Goal: Task Accomplishment & Management: Use online tool/utility

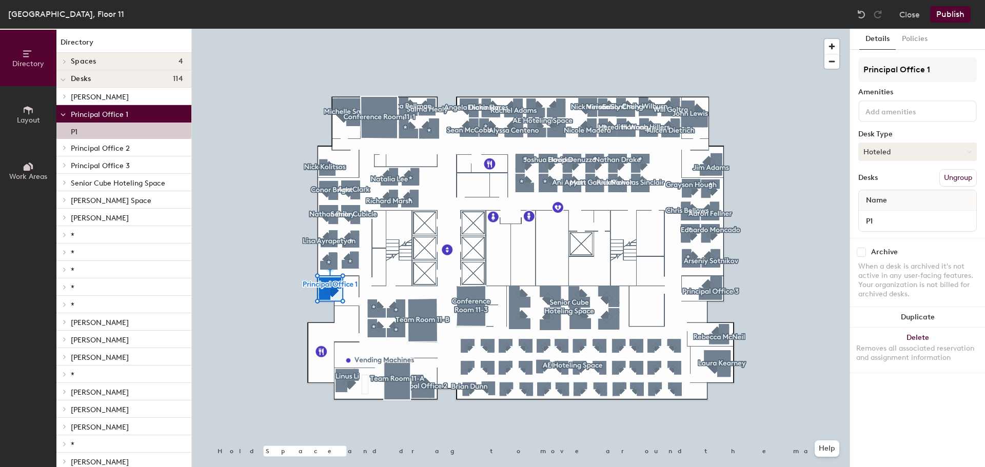
click at [967, 155] on button "Hoteled" at bounding box center [917, 152] width 119 height 18
click at [941, 136] on div "Desk Type" at bounding box center [917, 134] width 119 height 8
click at [914, 38] on button "Policies" at bounding box center [915, 39] width 38 height 21
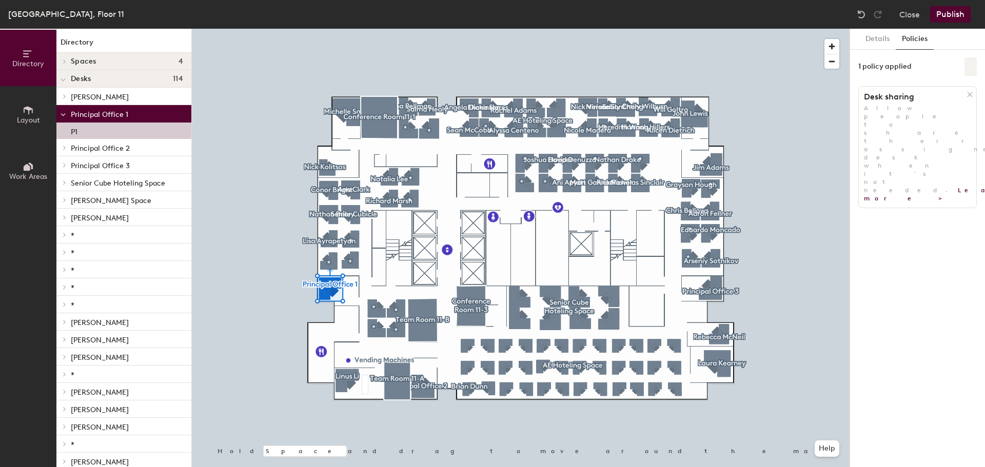
click at [970, 68] on icon at bounding box center [970, 66] width 5 height 5
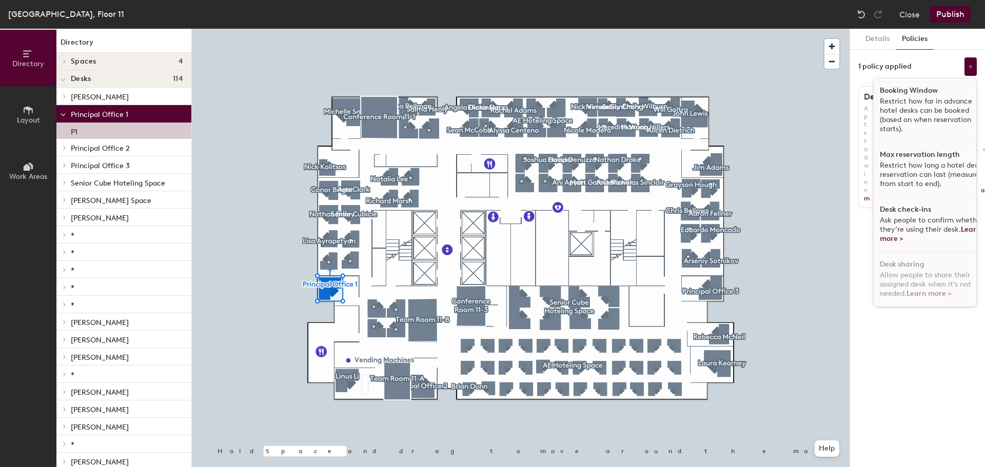
click at [942, 54] on div "Details Policies 1 policy applied Booking Window Restrict how far in advance ho…" at bounding box center [917, 248] width 135 height 439
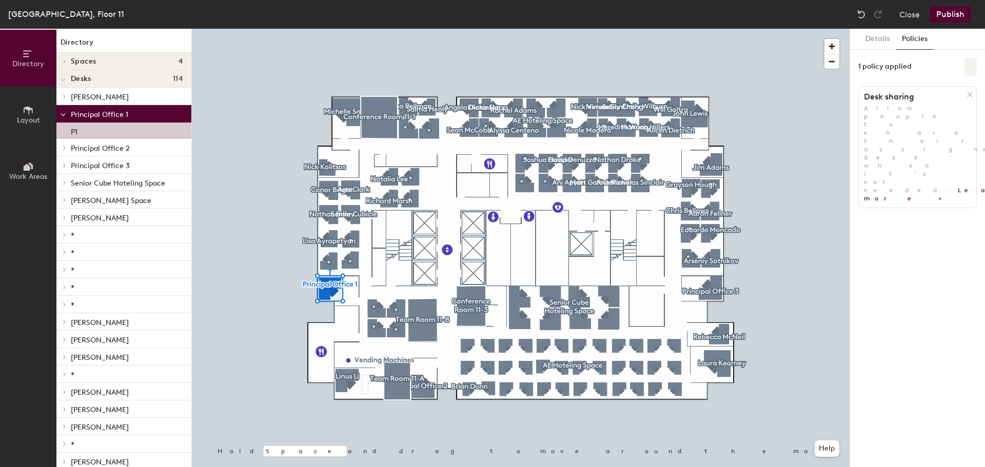
click at [971, 68] on icon at bounding box center [971, 67] width 4 height 4
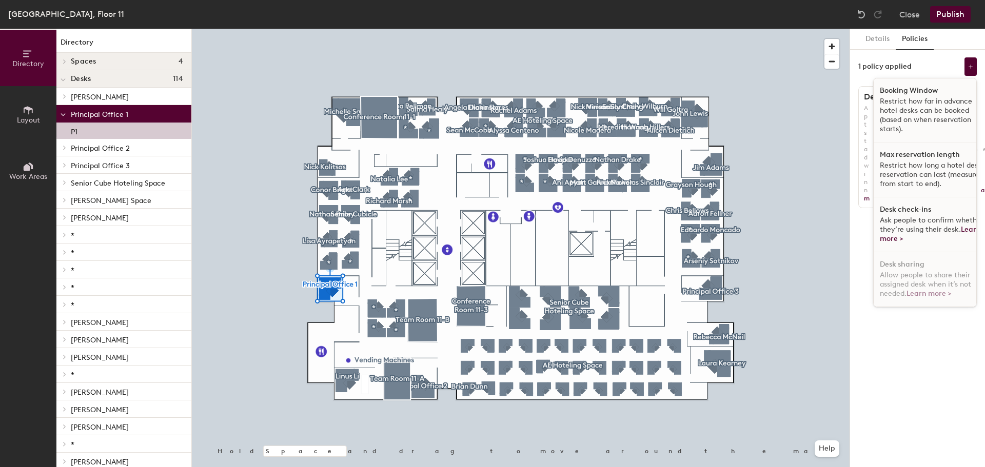
scroll to position [6, 0]
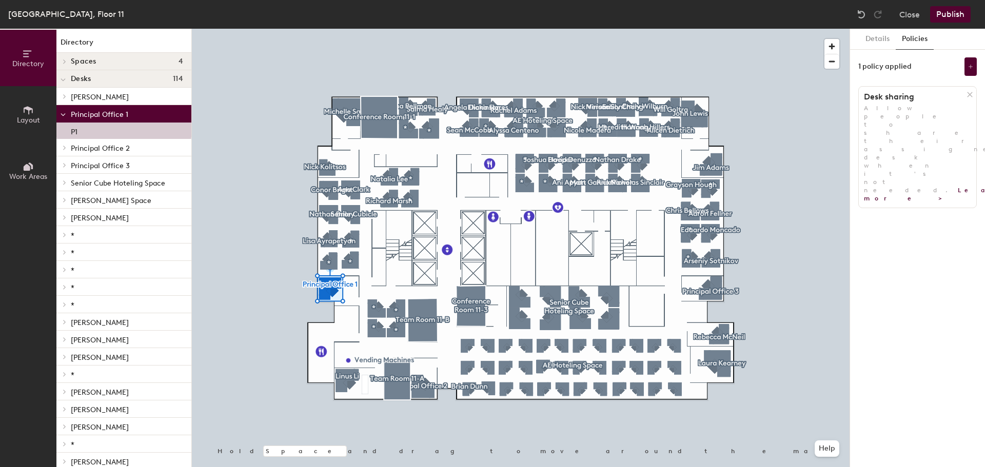
click at [921, 57] on div "1 policy applied" at bounding box center [917, 66] width 119 height 18
click at [872, 42] on button "Details" at bounding box center [878, 39] width 36 height 21
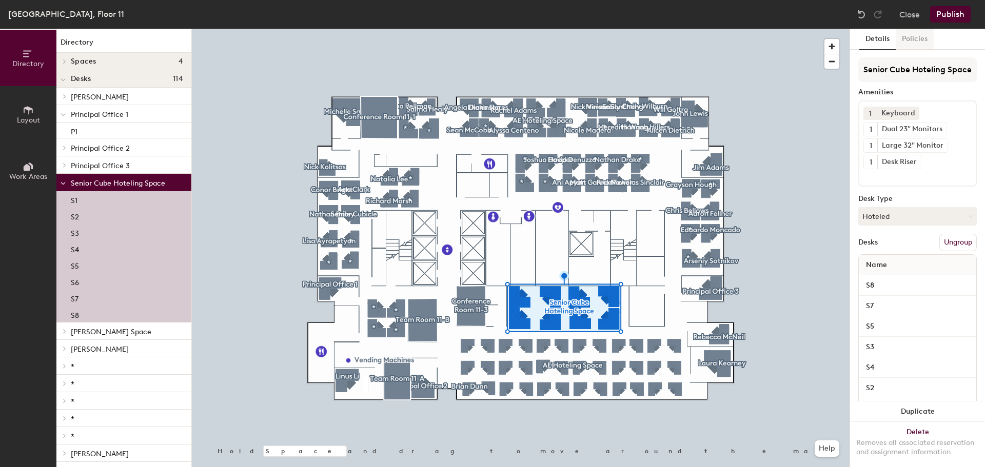
click at [911, 40] on button "Policies" at bounding box center [915, 39] width 38 height 21
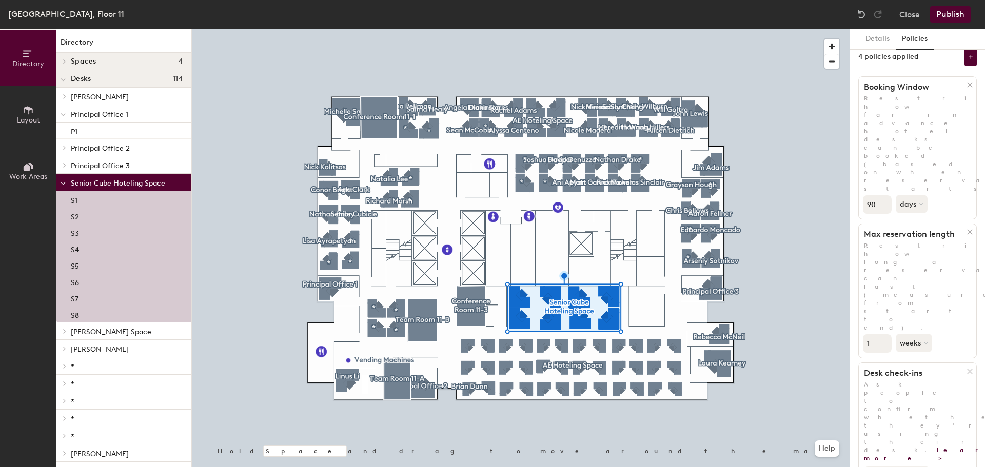
scroll to position [0, 0]
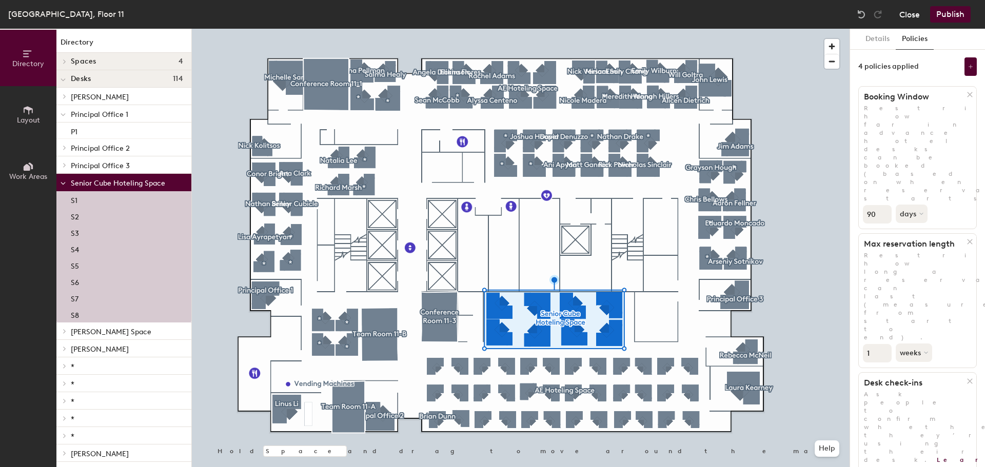
click at [911, 14] on button "Close" at bounding box center [910, 14] width 21 height 16
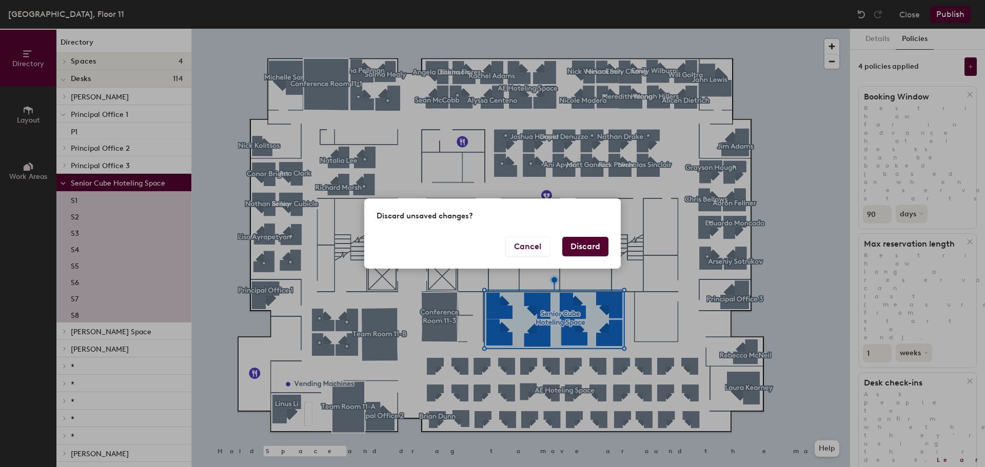
click at [591, 247] on button "Discard" at bounding box center [585, 246] width 46 height 19
